Goal: Task Accomplishment & Management: Complete application form

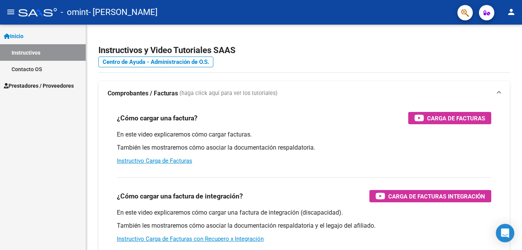
click at [32, 84] on span "Prestadores / Proveedores" at bounding box center [39, 85] width 70 height 8
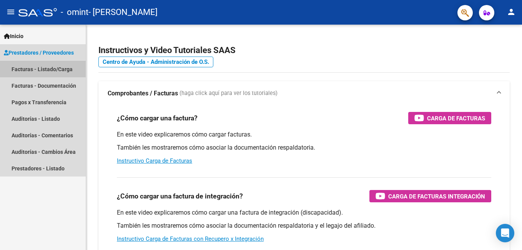
click at [42, 68] on link "Facturas - Listado/Carga" at bounding box center [43, 69] width 86 height 17
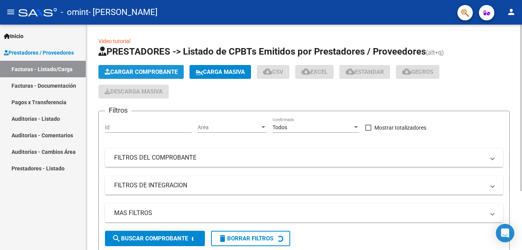
click at [164, 71] on span "Cargar Comprobante" at bounding box center [140, 71] width 73 height 7
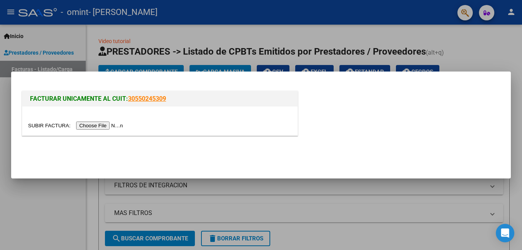
click at [98, 122] on input "file" at bounding box center [76, 125] width 97 height 8
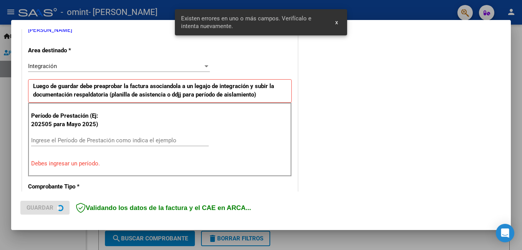
scroll to position [172, 0]
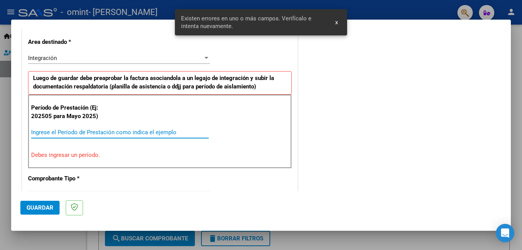
click at [116, 131] on input "Ingrese el Período de Prestación como indica el ejemplo" at bounding box center [119, 132] width 177 height 7
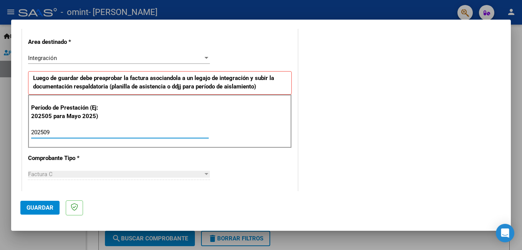
type input "202509"
click at [41, 207] on span "Guardar" at bounding box center [40, 207] width 27 height 7
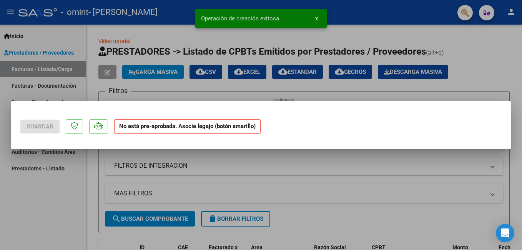
scroll to position [0, 0]
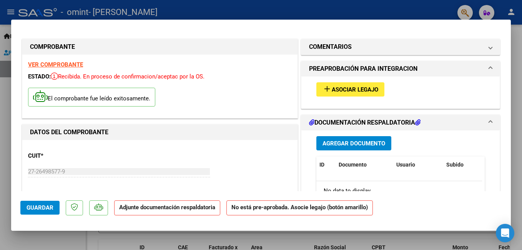
click at [332, 90] on span "Asociar Legajo" at bounding box center [355, 89] width 46 height 7
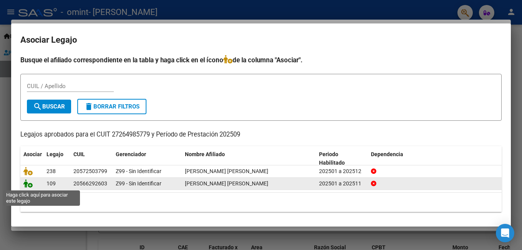
click at [29, 186] on icon at bounding box center [27, 183] width 9 height 8
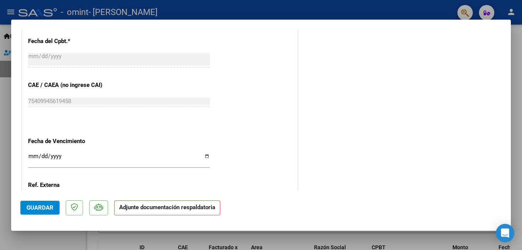
scroll to position [454, 0]
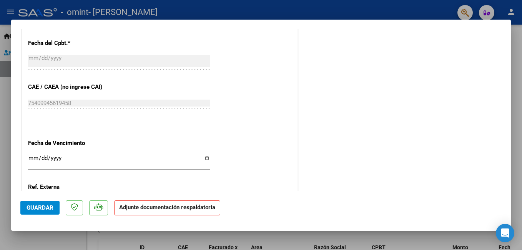
click at [186, 206] on strong "Adjunte documentación respaldatoria" at bounding box center [167, 207] width 96 height 7
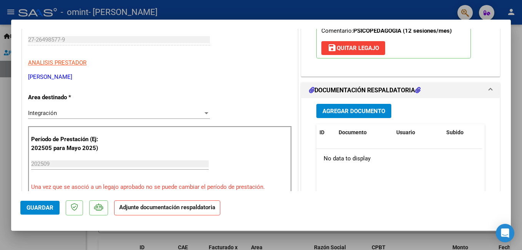
scroll to position [130, 0]
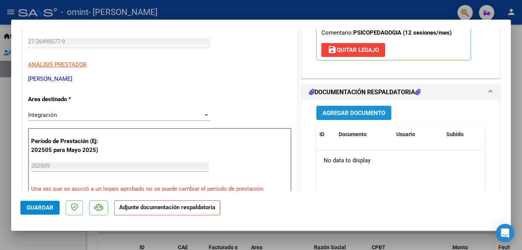
click at [348, 110] on span "Agregar Documento" at bounding box center [353, 112] width 63 height 7
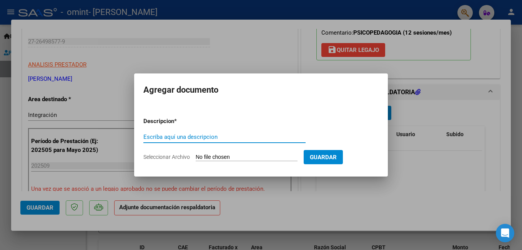
click at [250, 137] on input "Escriba aquí una descripcion" at bounding box center [224, 136] width 162 height 7
type input "planilla asistencia septiembre"
click at [199, 158] on input "Seleccionar Archivo" at bounding box center [247, 157] width 102 height 7
type input "C:\fakepath\MUJLIS [DATE].pdf"
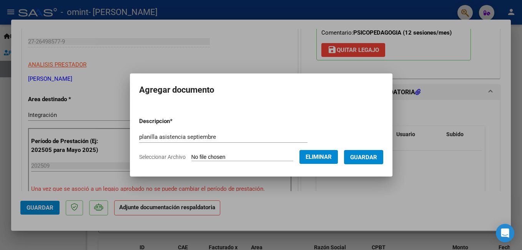
click at [370, 149] on form "Descripcion * planilla asistencia septiembre Escriba aquí una descripcion Selec…" at bounding box center [261, 139] width 244 height 56
click at [370, 162] on button "Guardar" at bounding box center [363, 157] width 39 height 14
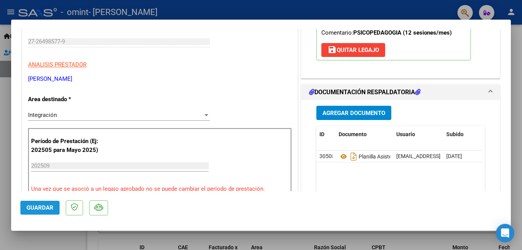
click at [48, 206] on span "Guardar" at bounding box center [40, 207] width 27 height 7
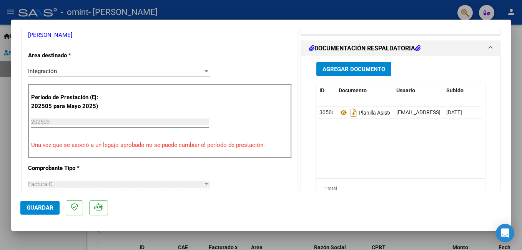
scroll to position [79, 0]
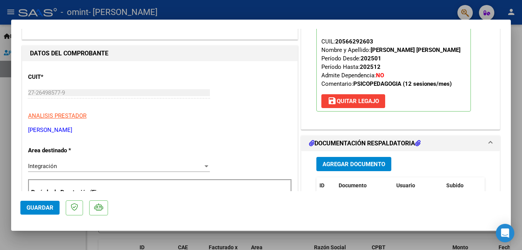
click at [516, 156] on div at bounding box center [261, 125] width 522 height 250
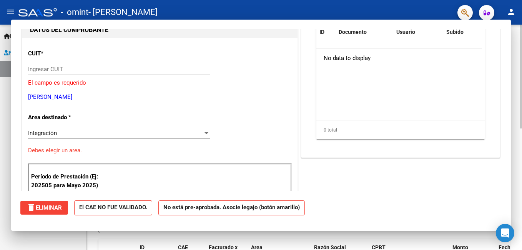
scroll to position [0, 0]
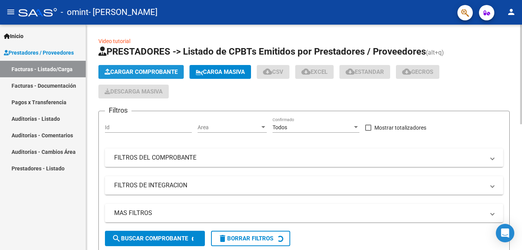
click at [149, 67] on button "Cargar Comprobante" at bounding box center [140, 72] width 85 height 14
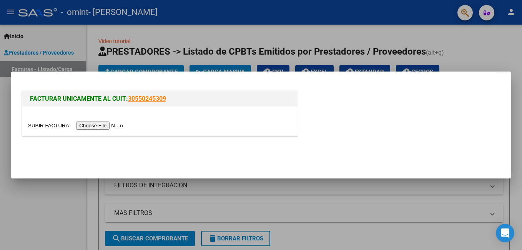
click at [81, 128] on input "file" at bounding box center [76, 125] width 97 height 8
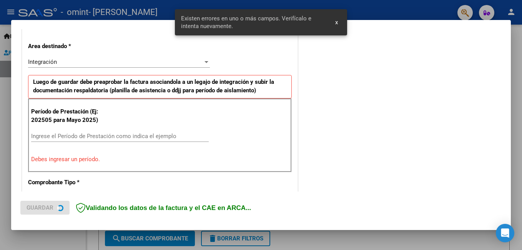
scroll to position [172, 0]
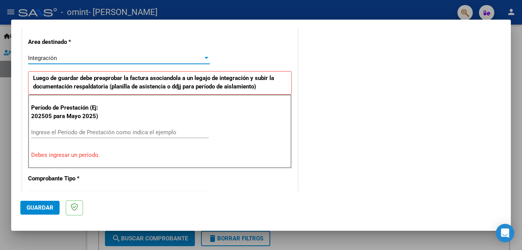
click at [204, 58] on div at bounding box center [206, 58] width 4 height 2
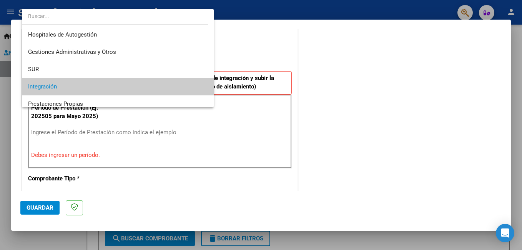
scroll to position [29, 0]
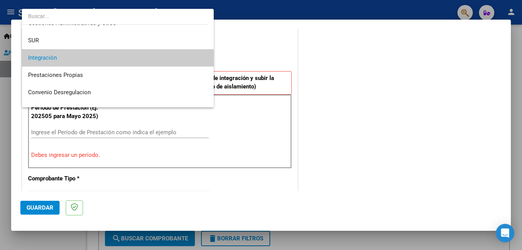
click at [224, 55] on div at bounding box center [261, 125] width 522 height 250
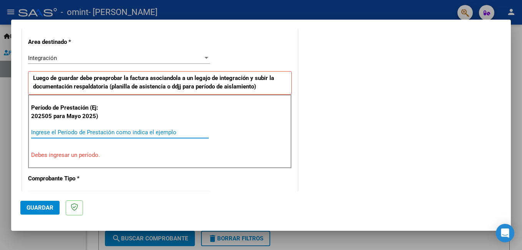
click at [106, 129] on input "Ingrese el Período de Prestación como indica el ejemplo" at bounding box center [119, 132] width 177 height 7
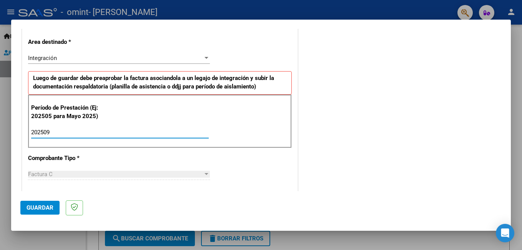
type input "202509"
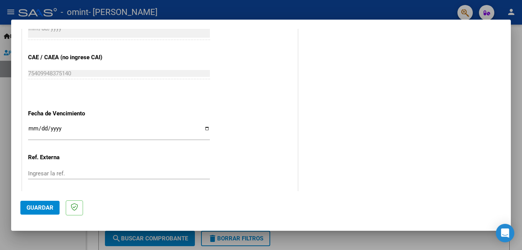
scroll to position [514, 0]
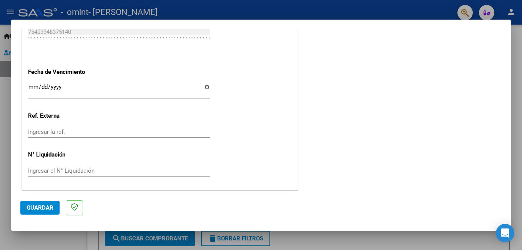
click at [45, 207] on span "Guardar" at bounding box center [40, 207] width 27 height 7
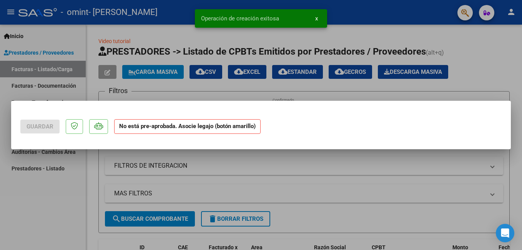
scroll to position [0, 0]
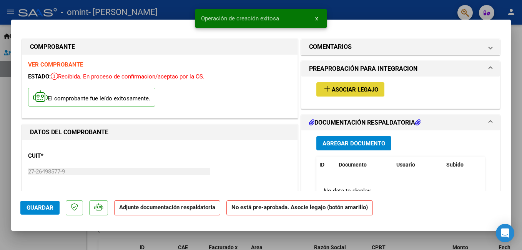
click at [332, 84] on button "add Asociar Legajo" at bounding box center [350, 89] width 68 height 14
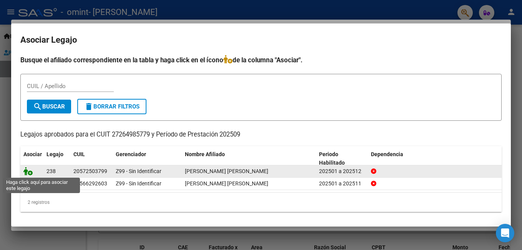
click at [25, 171] on icon at bounding box center [27, 171] width 9 height 8
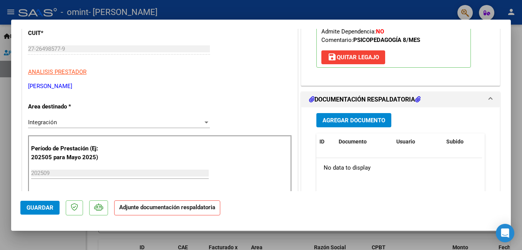
scroll to position [124, 0]
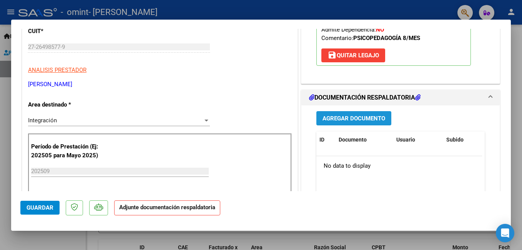
click at [355, 120] on span "Agregar Documento" at bounding box center [353, 118] width 63 height 7
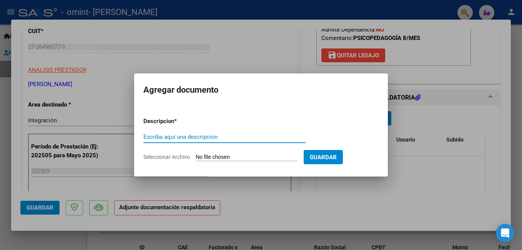
click at [229, 140] on input "Escriba aquí una descripcion" at bounding box center [224, 136] width 162 height 7
type input "planilla de asistencia septiembre"
click at [220, 156] on input "Seleccionar Archivo" at bounding box center [247, 157] width 102 height 7
type input "C:\fakepath\[PERSON_NAME] [DATE].pdf"
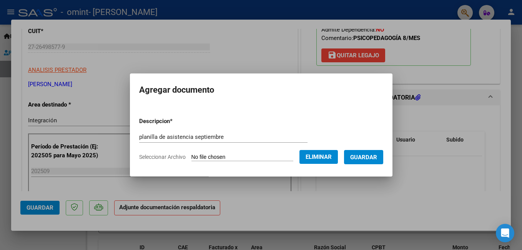
click at [376, 154] on span "Guardar" at bounding box center [363, 157] width 27 height 7
